Goal: Transaction & Acquisition: Book appointment/travel/reservation

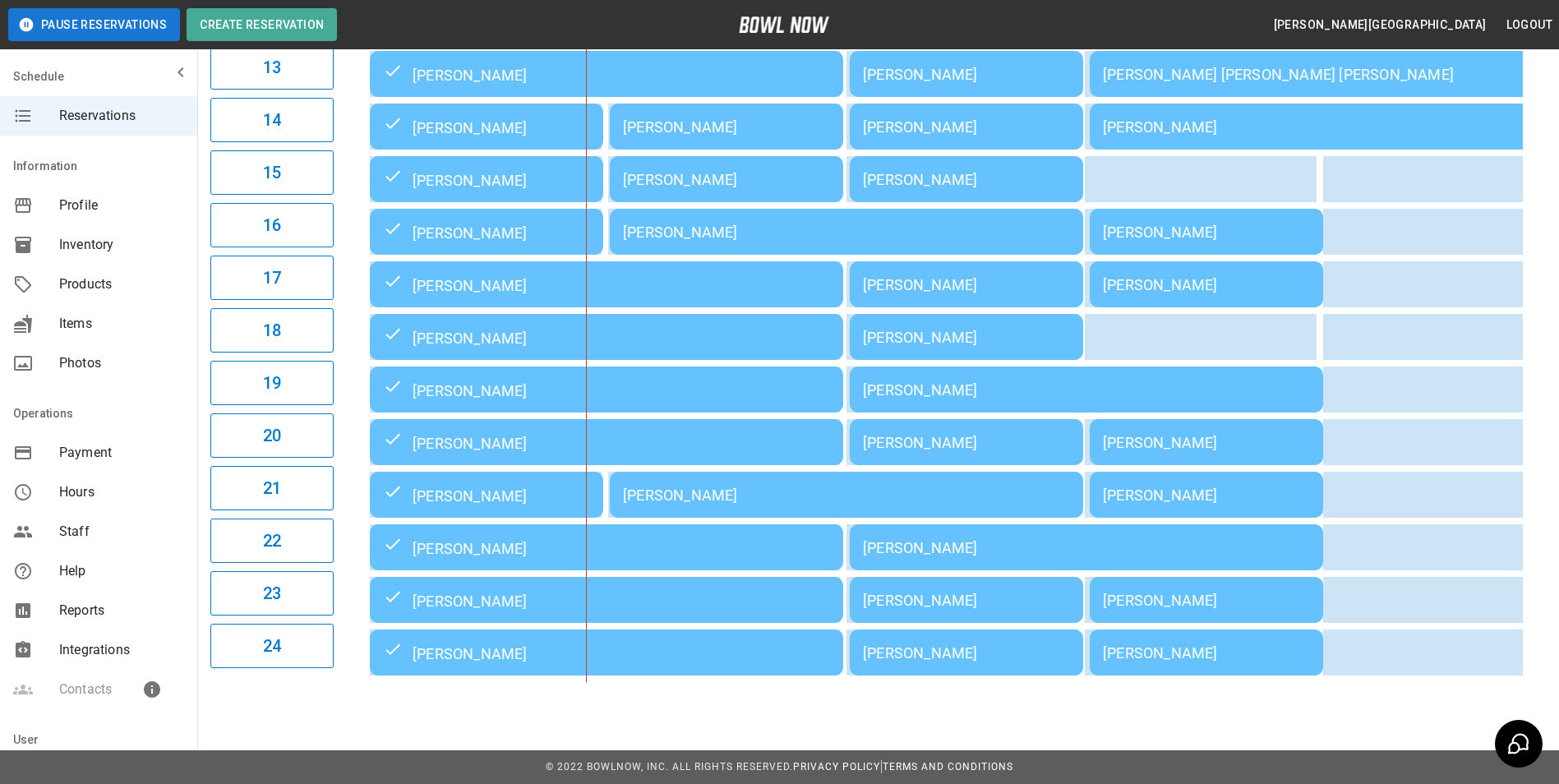
click at [486, 23] on div "Pause Reservations Create Reservation" at bounding box center [319, 25] width 621 height 33
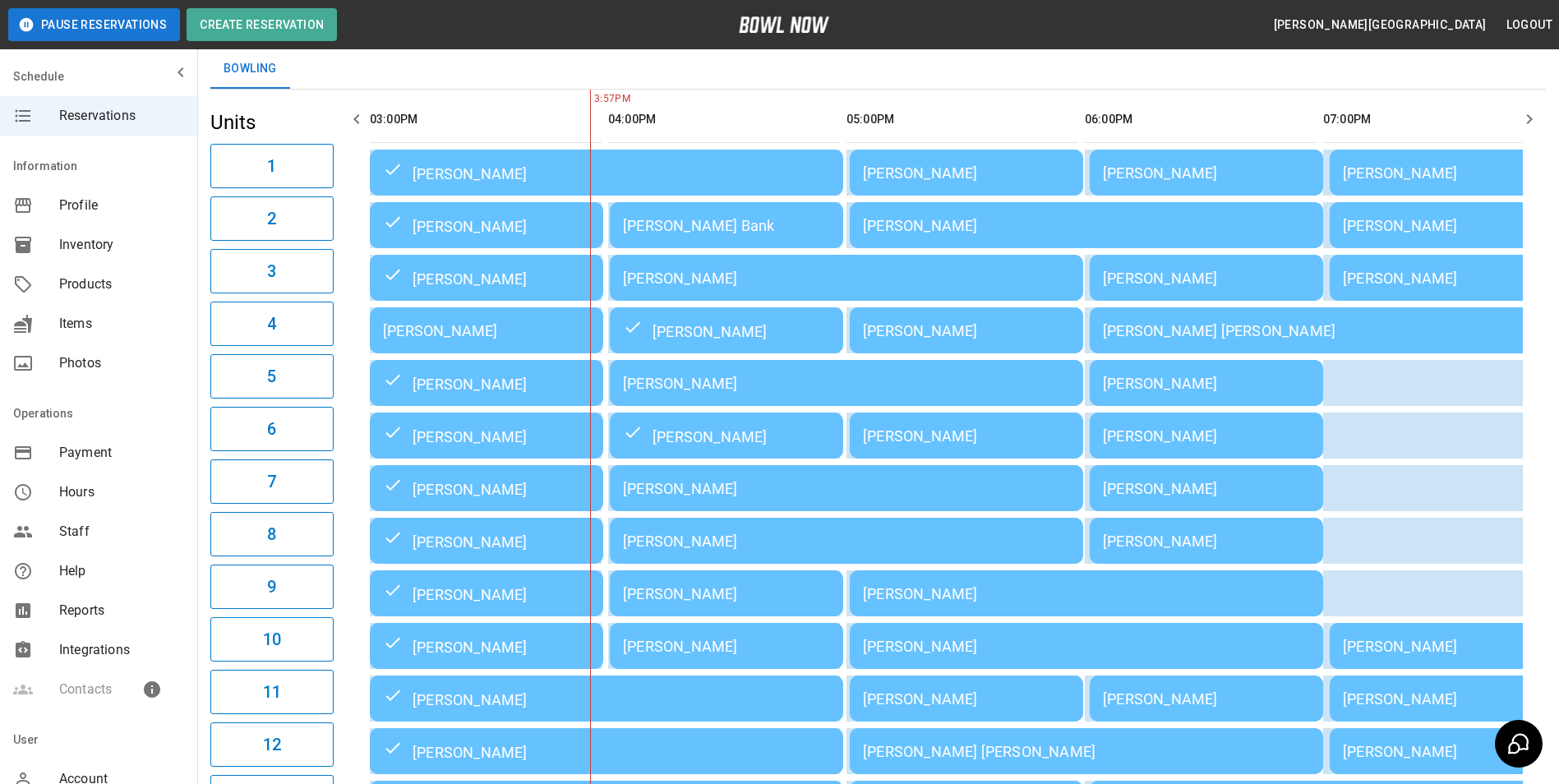
scroll to position [83, 0]
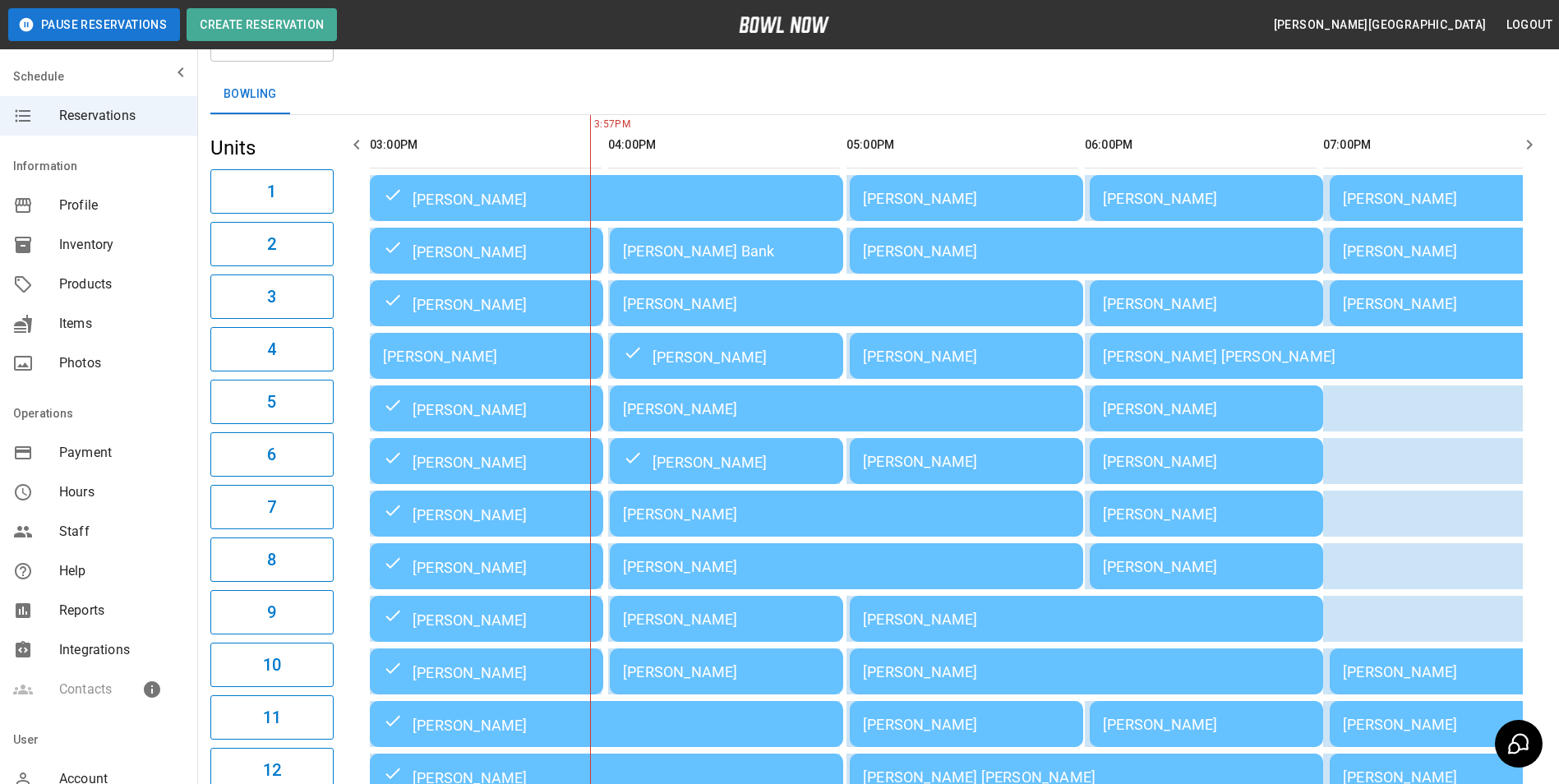
click at [1525, 144] on icon "button" at bounding box center [1529, 144] width 20 height 20
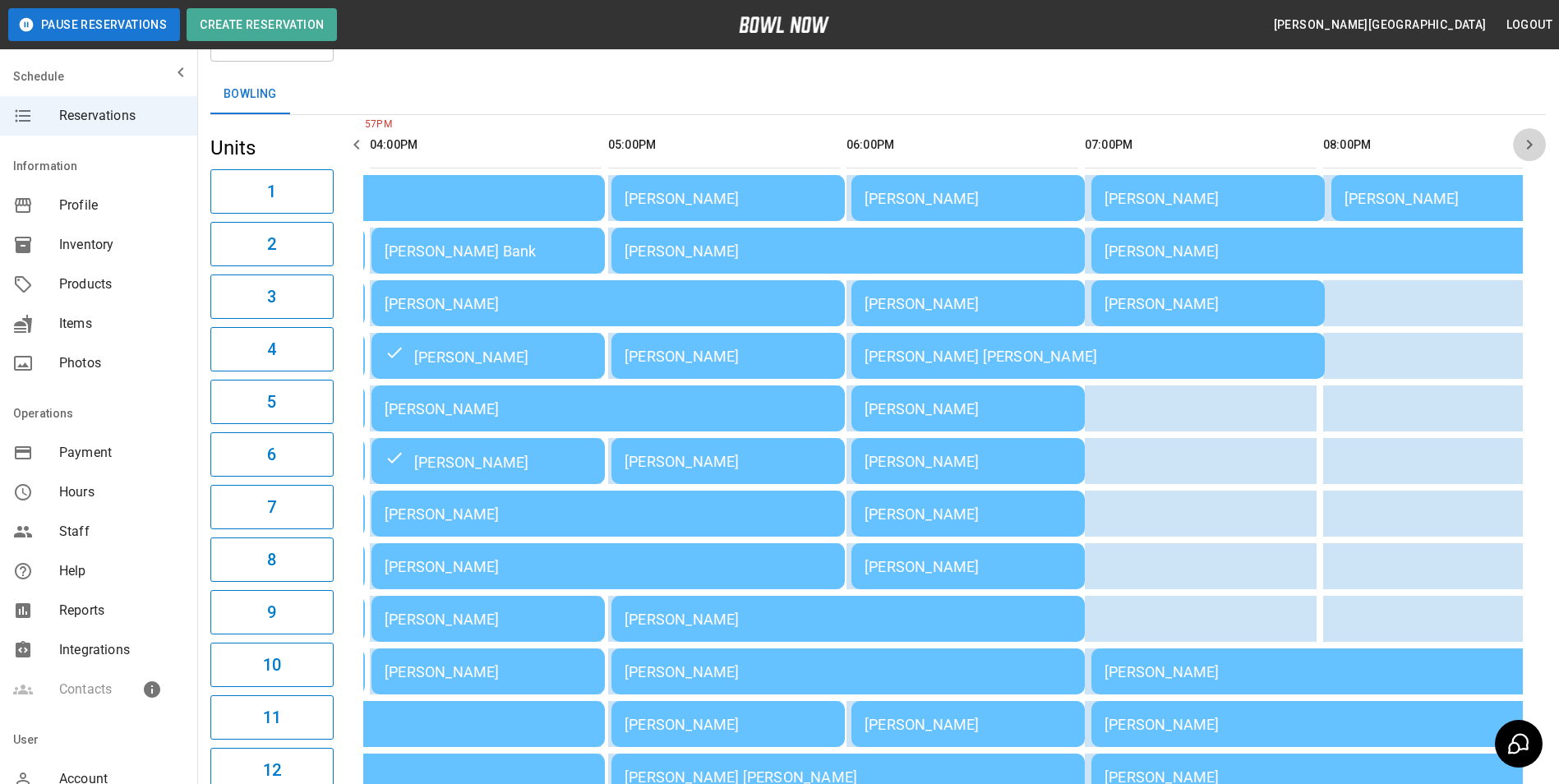
click at [1525, 144] on icon "button" at bounding box center [1529, 144] width 20 height 20
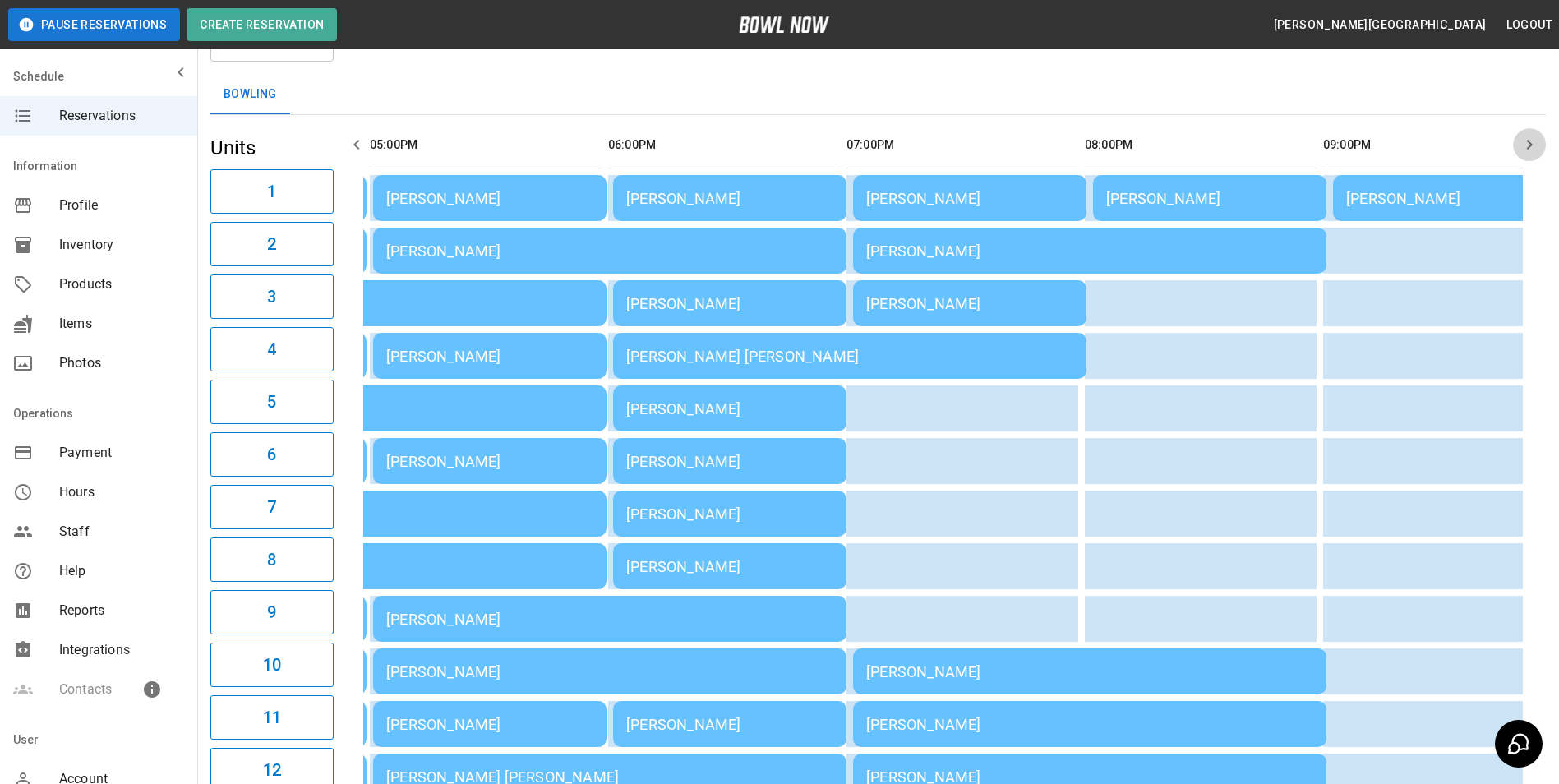
scroll to position [0, 476]
click at [1530, 143] on icon "button" at bounding box center [1530, 144] width 6 height 9
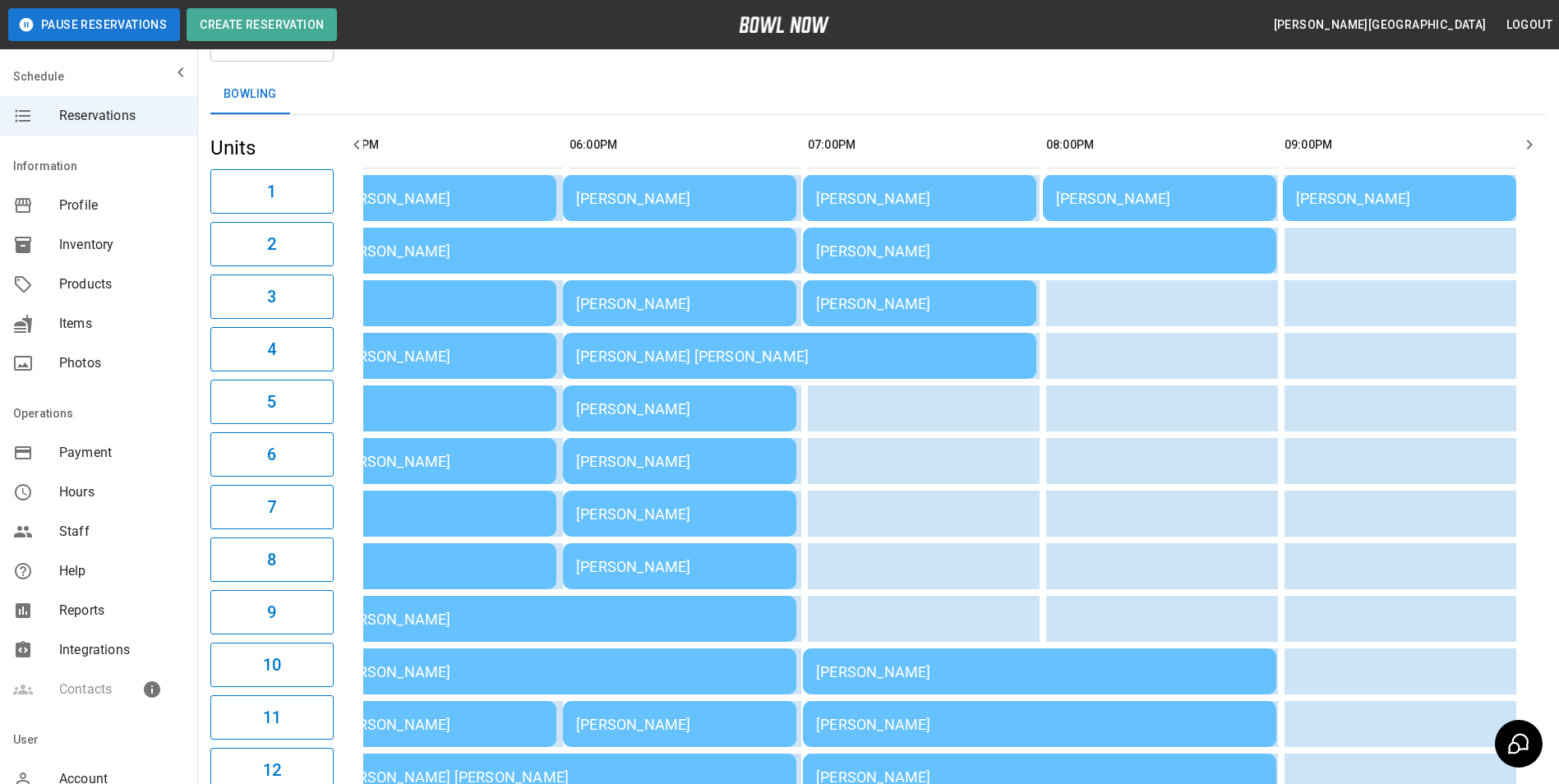
click at [1530, 143] on icon "button" at bounding box center [1530, 144] width 6 height 9
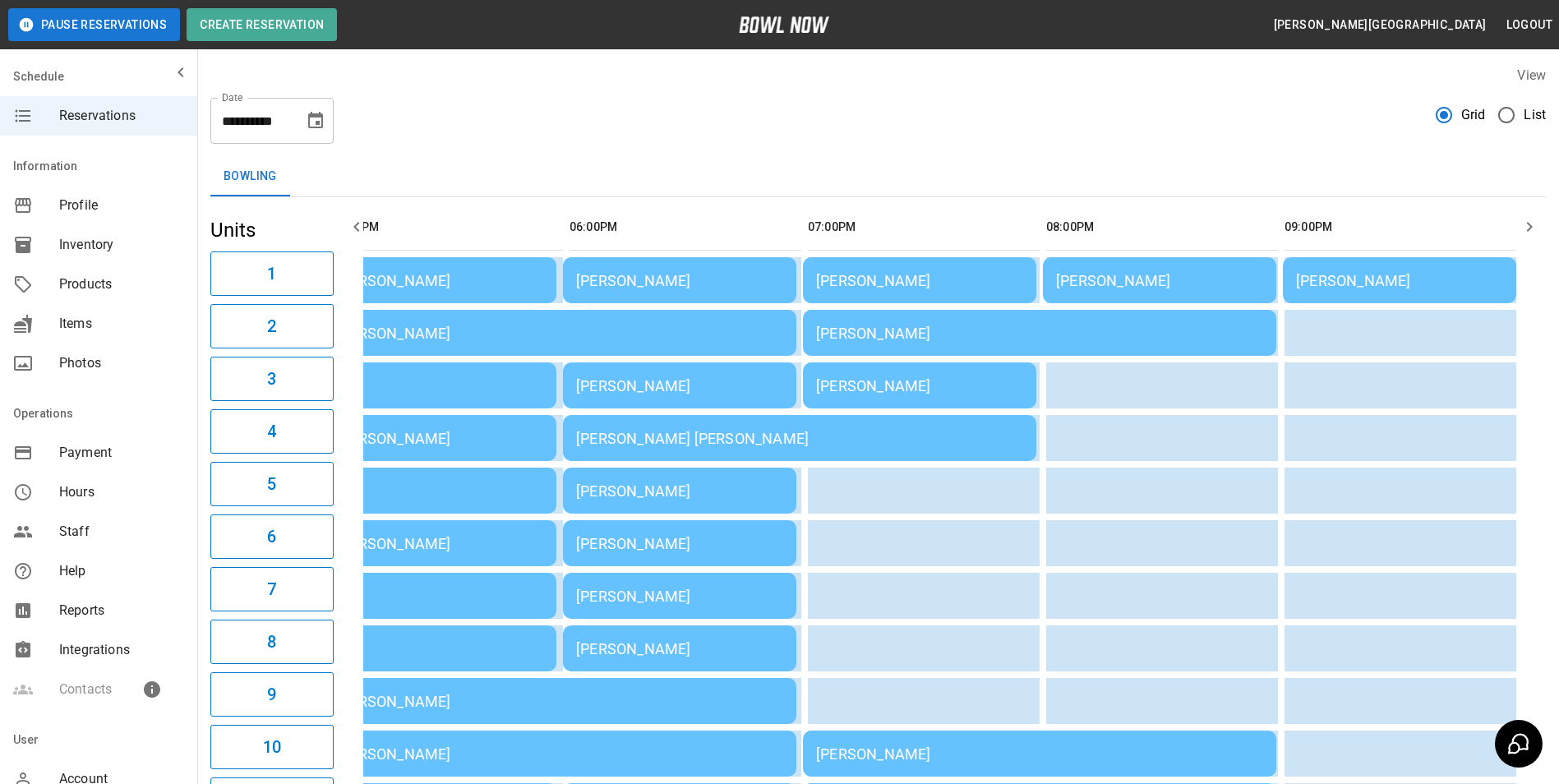
scroll to position [0, 238]
